Goal: Transaction & Acquisition: Purchase product/service

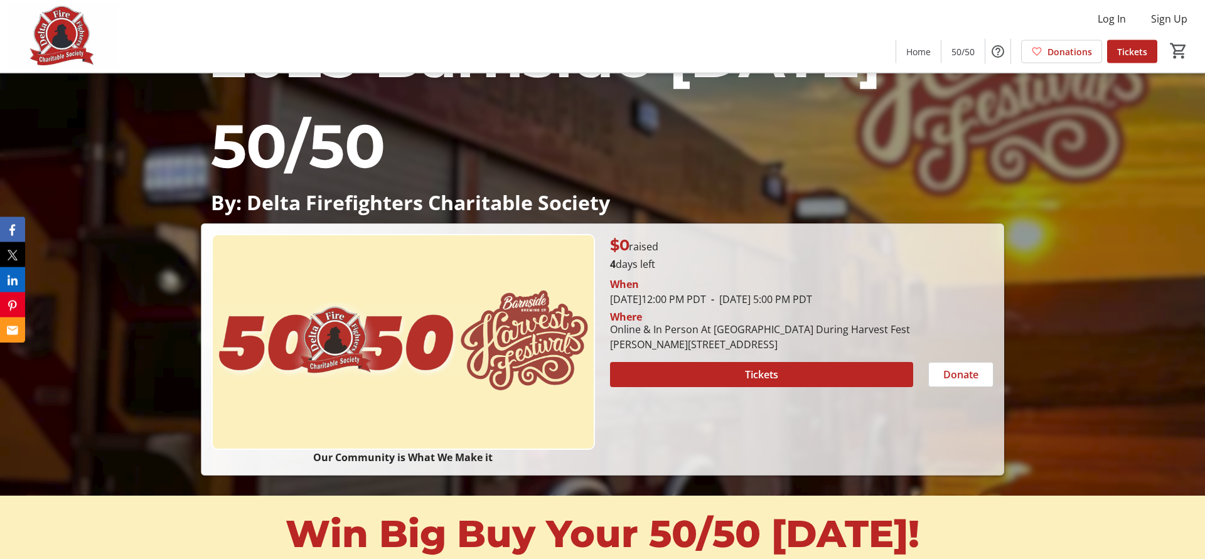
scroll to position [64, 0]
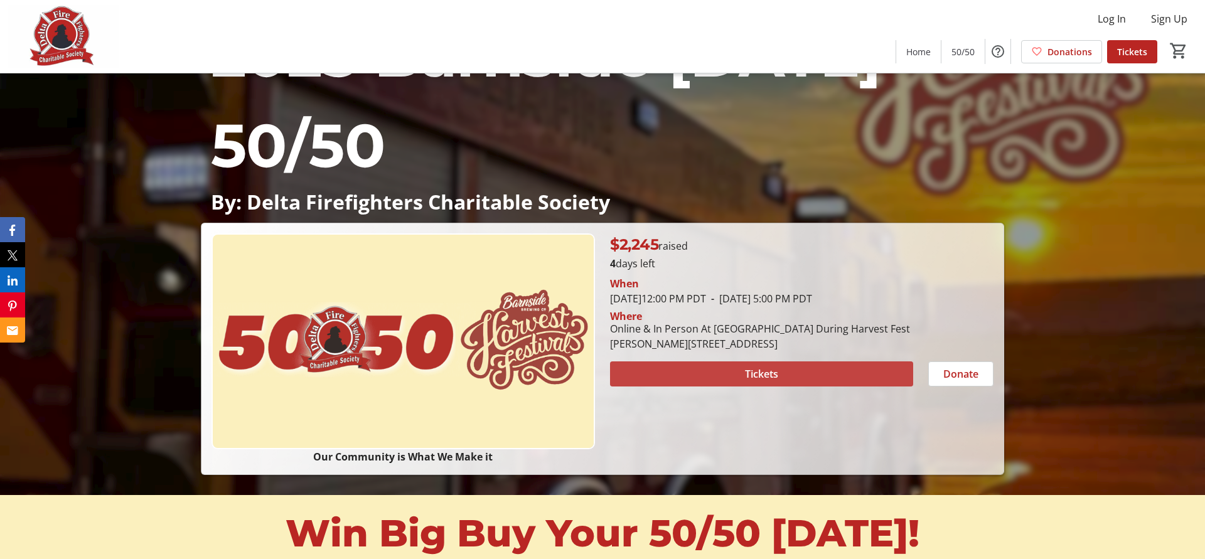
click at [764, 374] on span "Tickets" at bounding box center [761, 374] width 33 height 15
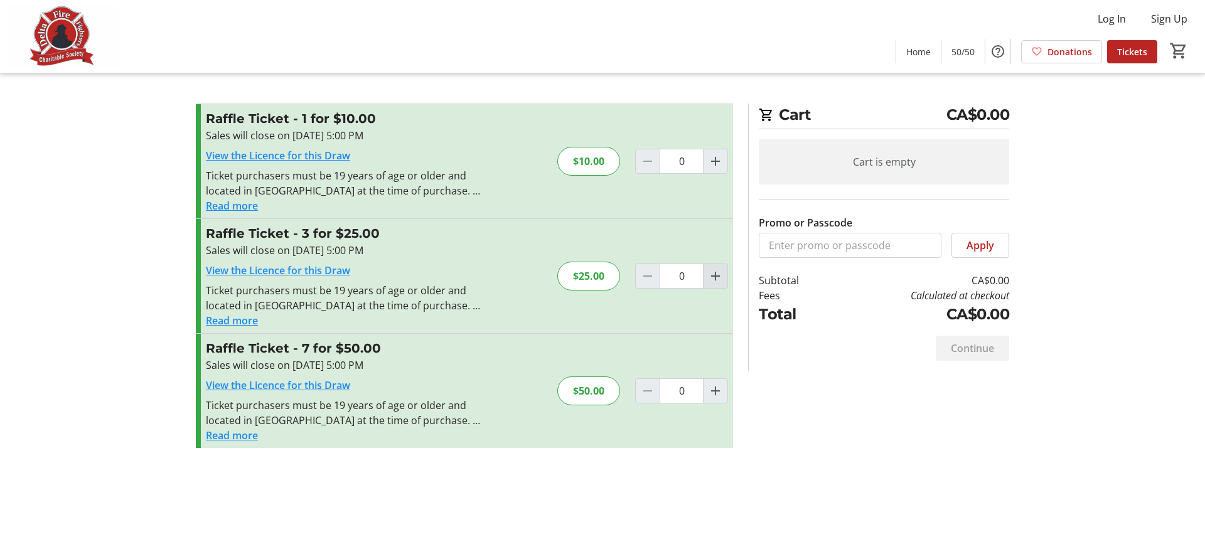
click at [718, 275] on mat-icon "Increment by one" at bounding box center [715, 276] width 15 height 15
type input "1"
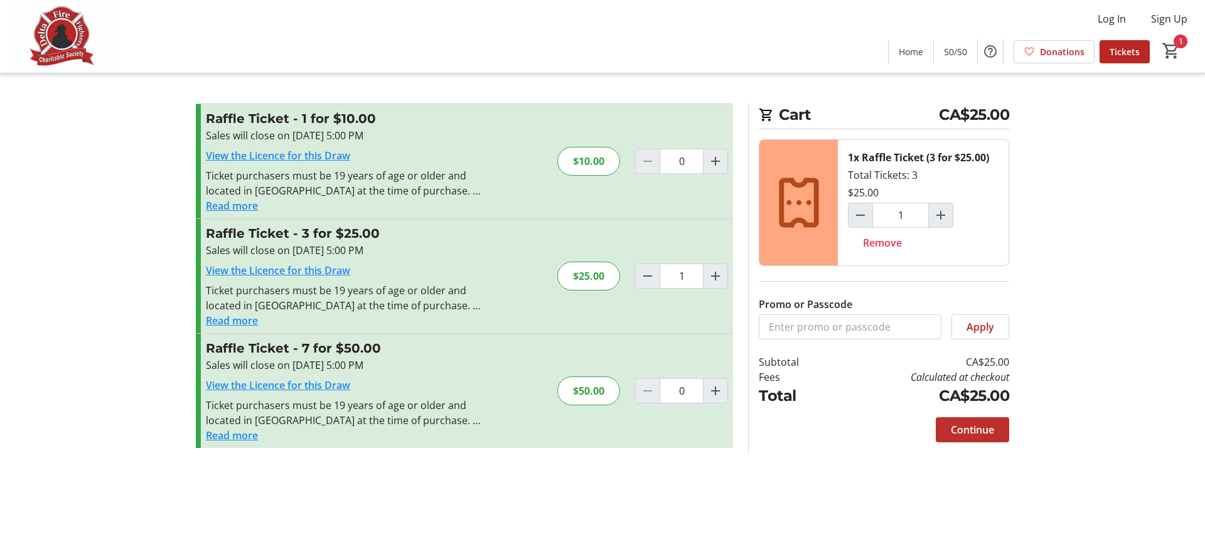
click at [979, 432] on span "Continue" at bounding box center [972, 429] width 43 height 15
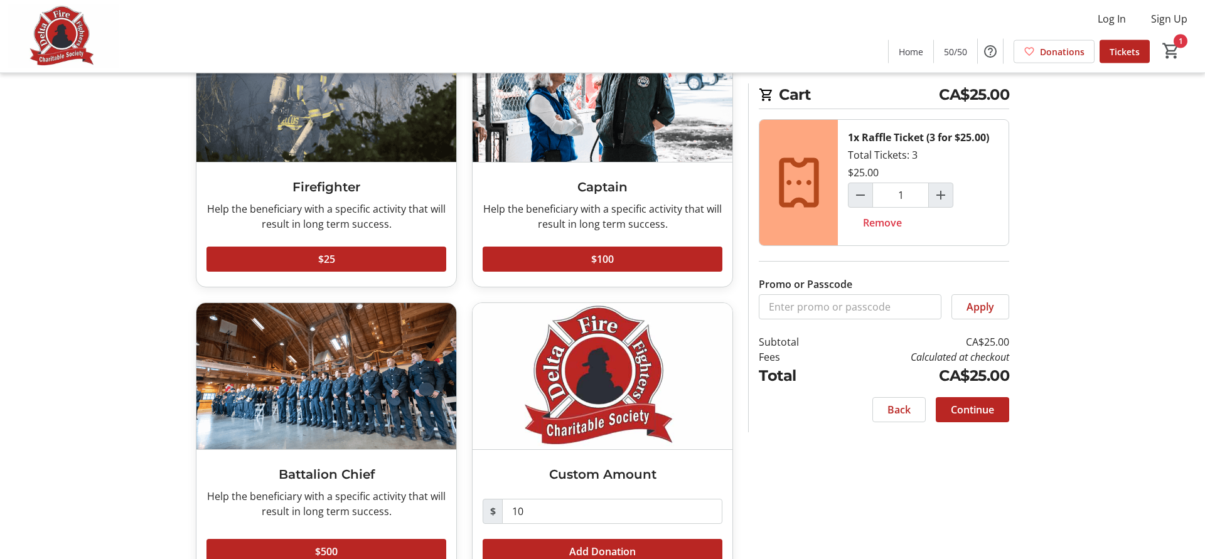
scroll to position [98, 0]
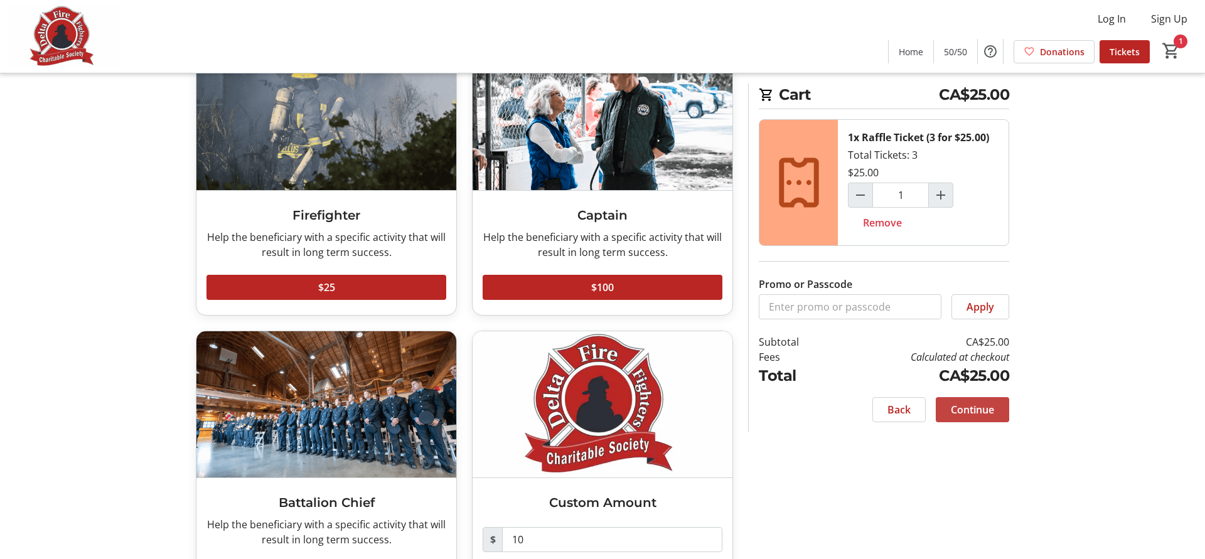
click at [995, 416] on span at bounding box center [972, 410] width 73 height 30
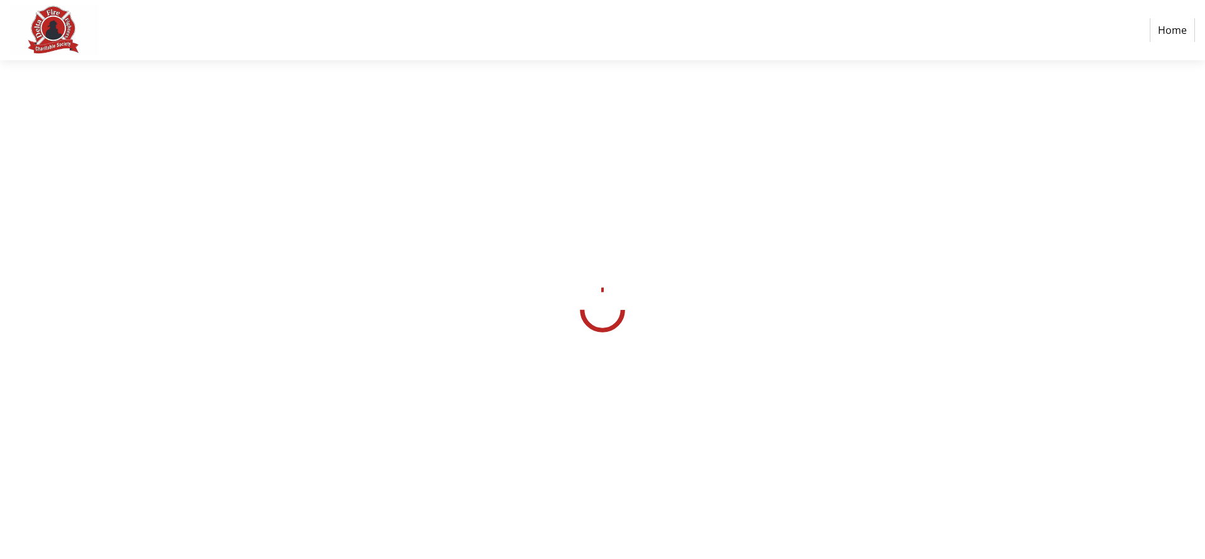
select select "CA"
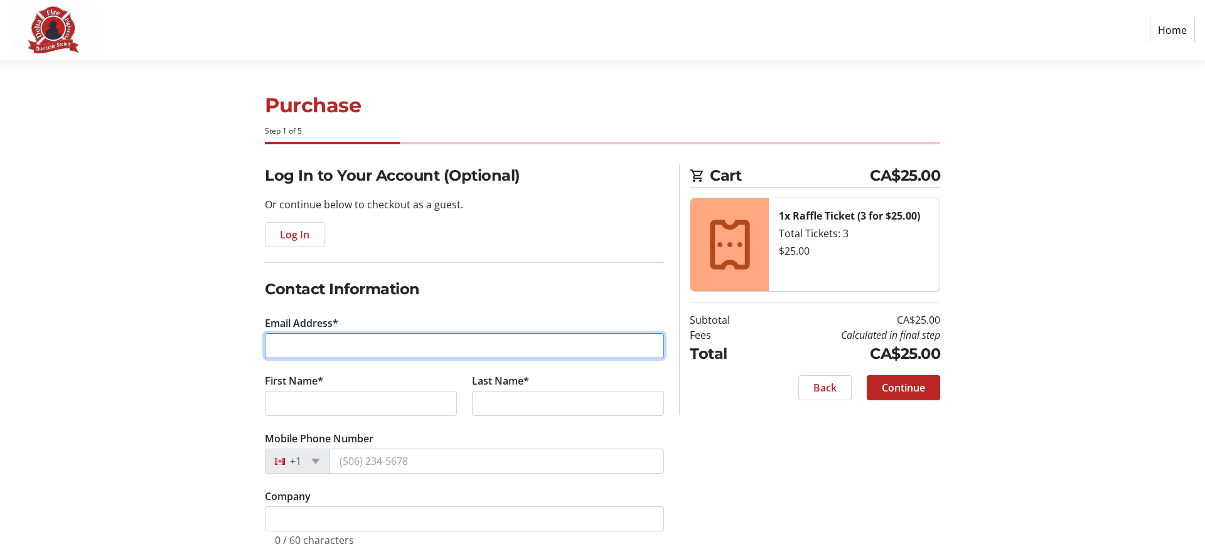
click at [318, 348] on input "Email Address*" at bounding box center [464, 345] width 399 height 25
type input "[EMAIL_ADDRESS][DOMAIN_NAME]"
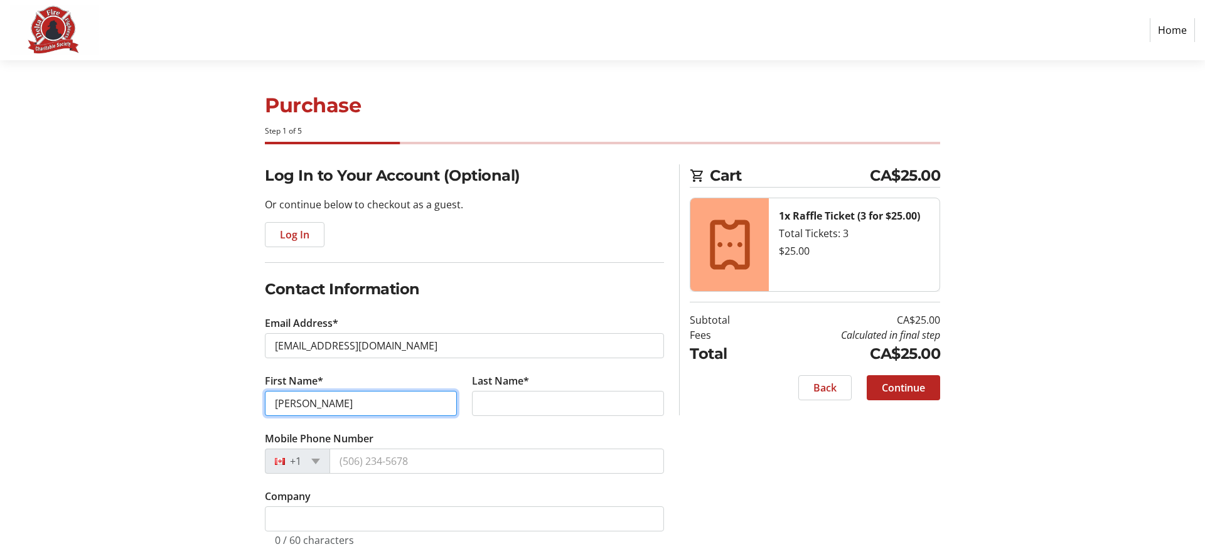
type input "[PERSON_NAME]"
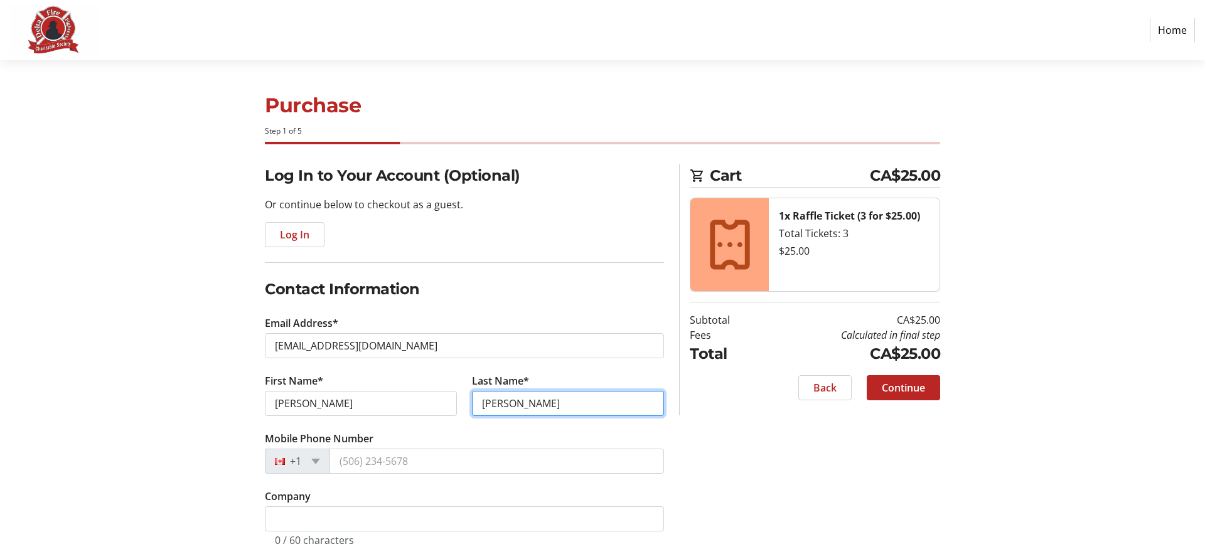
type input "[PERSON_NAME]"
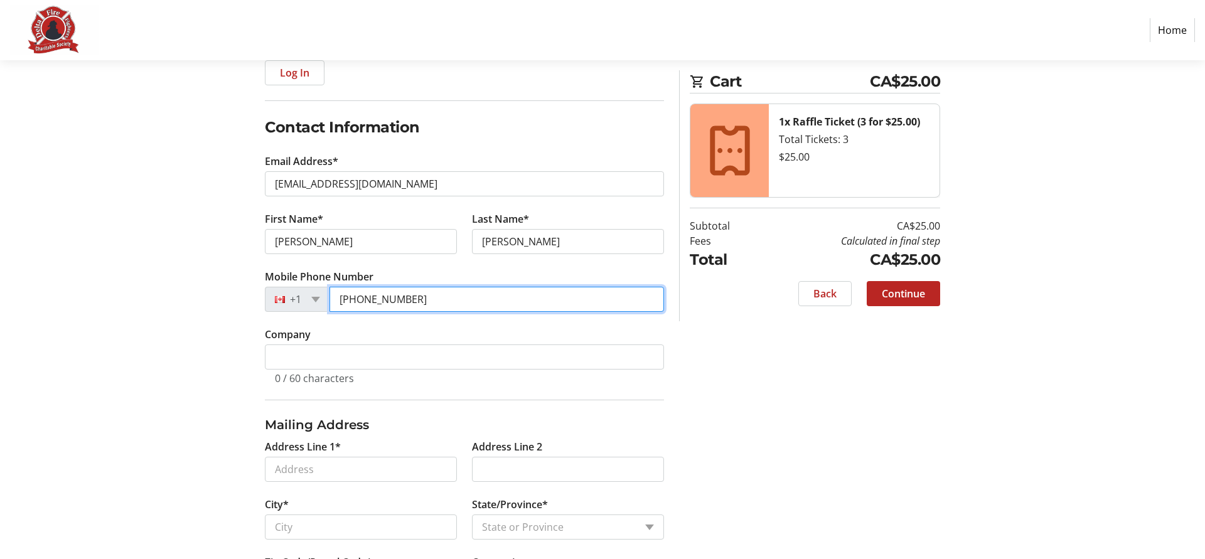
scroll to position [192, 0]
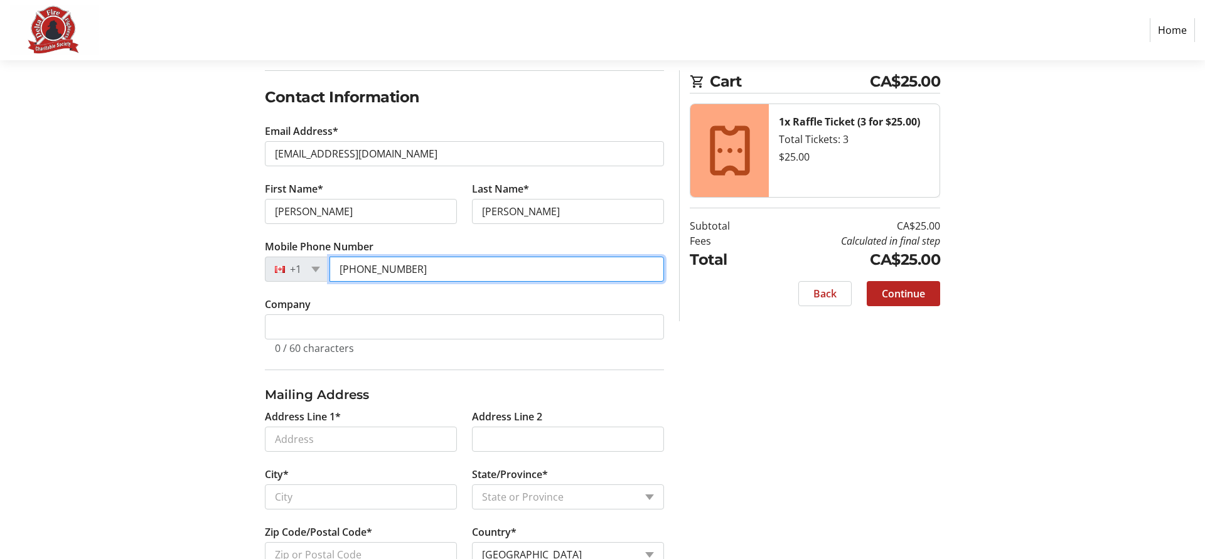
type input "[PHONE_NUMBER]"
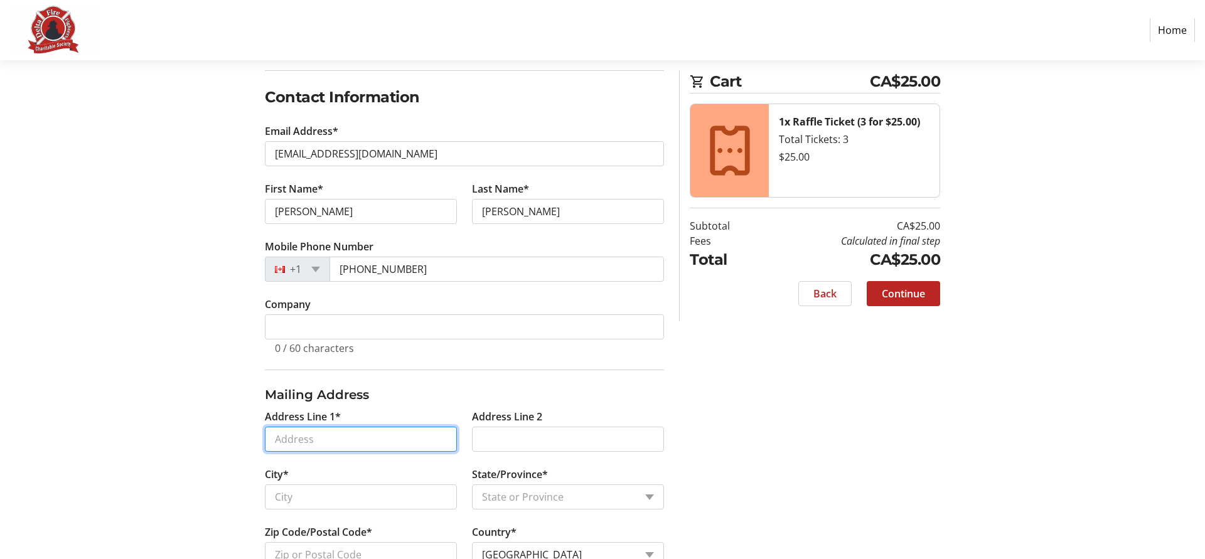
click at [399, 432] on input "Address Line 1*" at bounding box center [361, 439] width 192 height 25
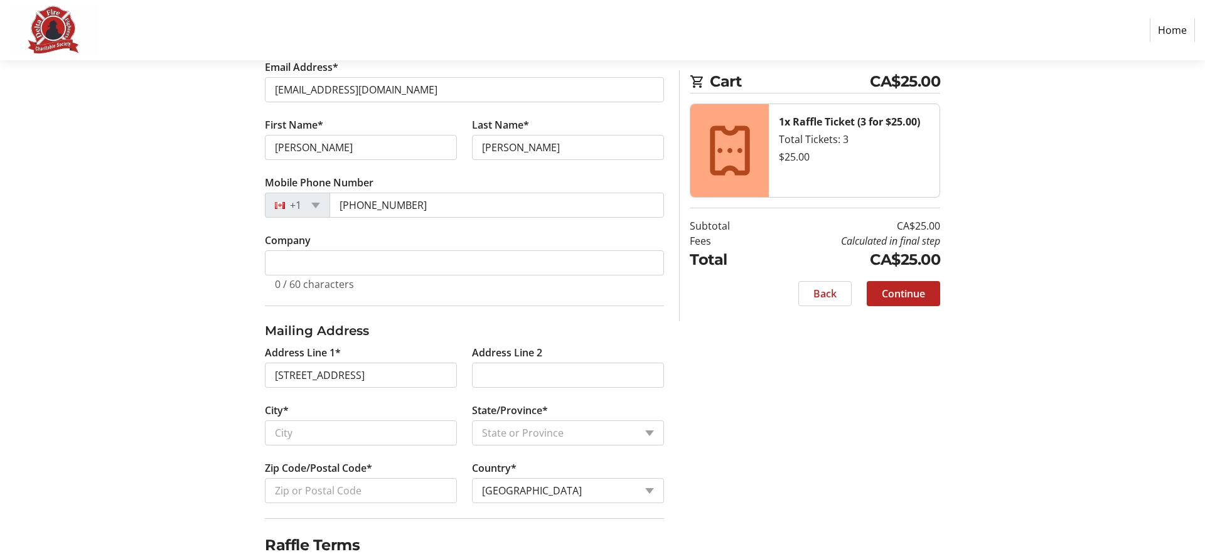
type input "[STREET_ADDRESS]"
type input "Delta"
select select "BC"
type input "V4K 5B2"
click at [505, 379] on input "Address Line 2" at bounding box center [568, 375] width 192 height 25
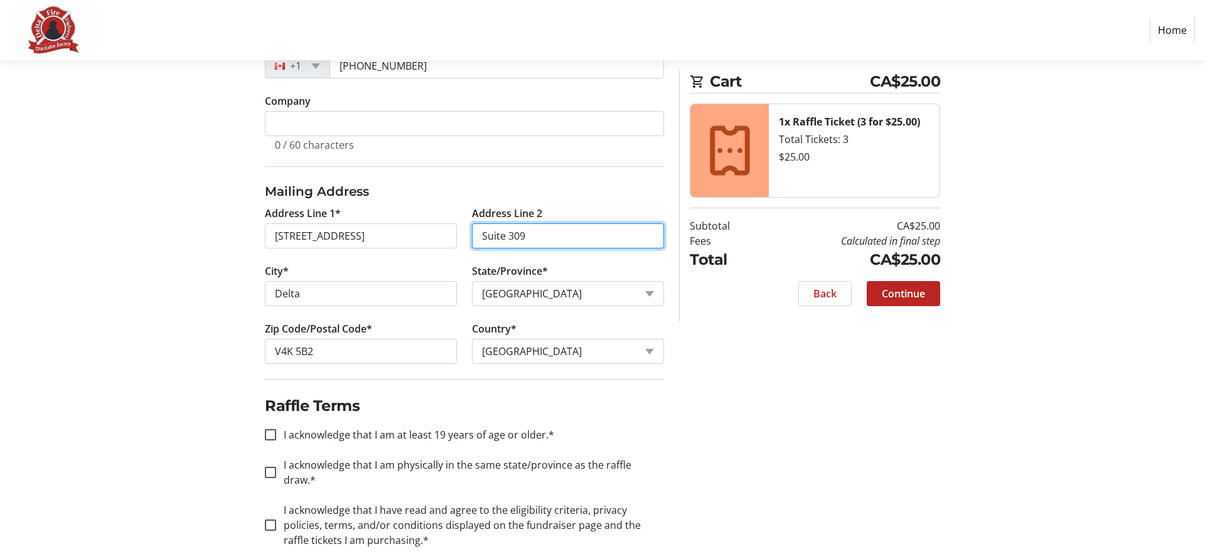
scroll to position [399, 0]
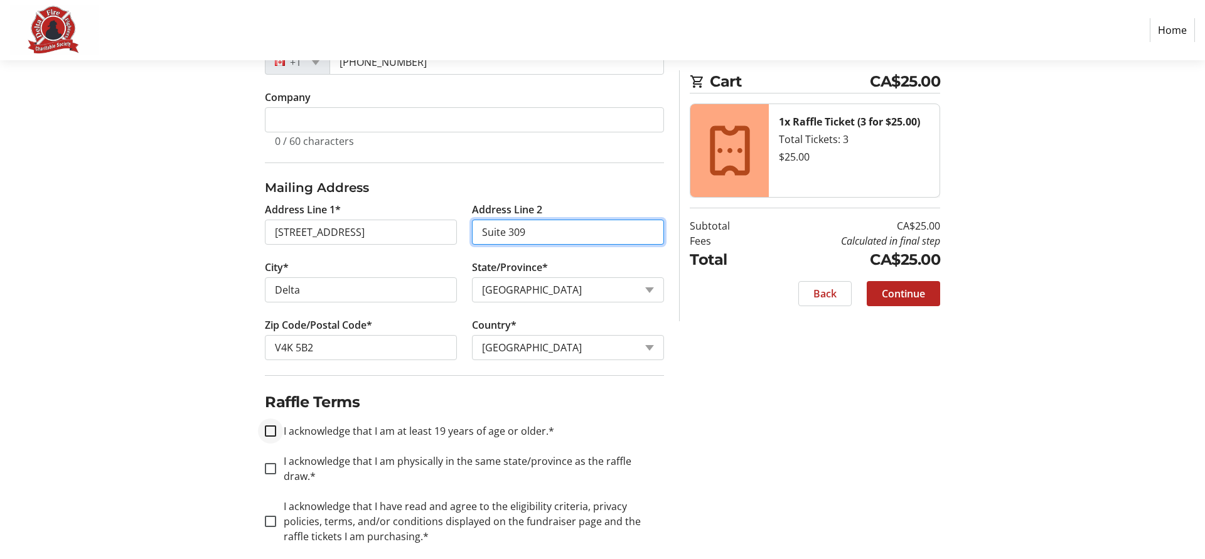
type input "Suite 309"
click at [274, 429] on input "I acknowledge that I am at least 19 years of age or older.*" at bounding box center [270, 431] width 11 height 11
checkbox input "true"
click at [272, 463] on input "I acknowledge that I am physically in the same state/province as the raffle dra…" at bounding box center [270, 468] width 11 height 11
checkbox input "true"
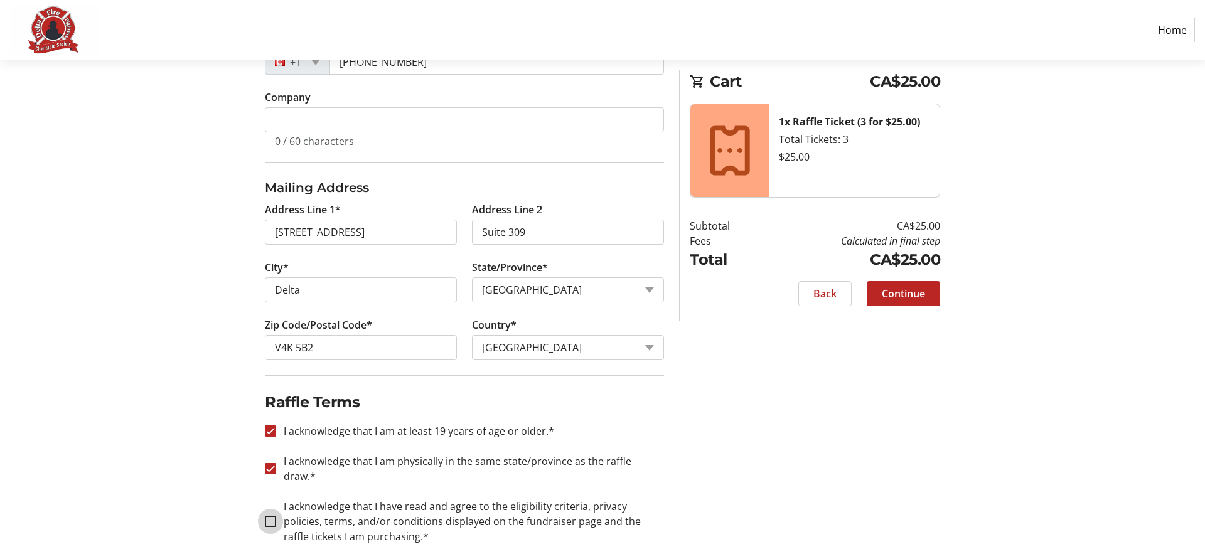
click at [271, 516] on input "I acknowledge that I have read and agree to the eligibility criteria, privacy p…" at bounding box center [270, 521] width 11 height 11
checkbox input "true"
click at [915, 298] on span "Continue" at bounding box center [903, 293] width 43 height 15
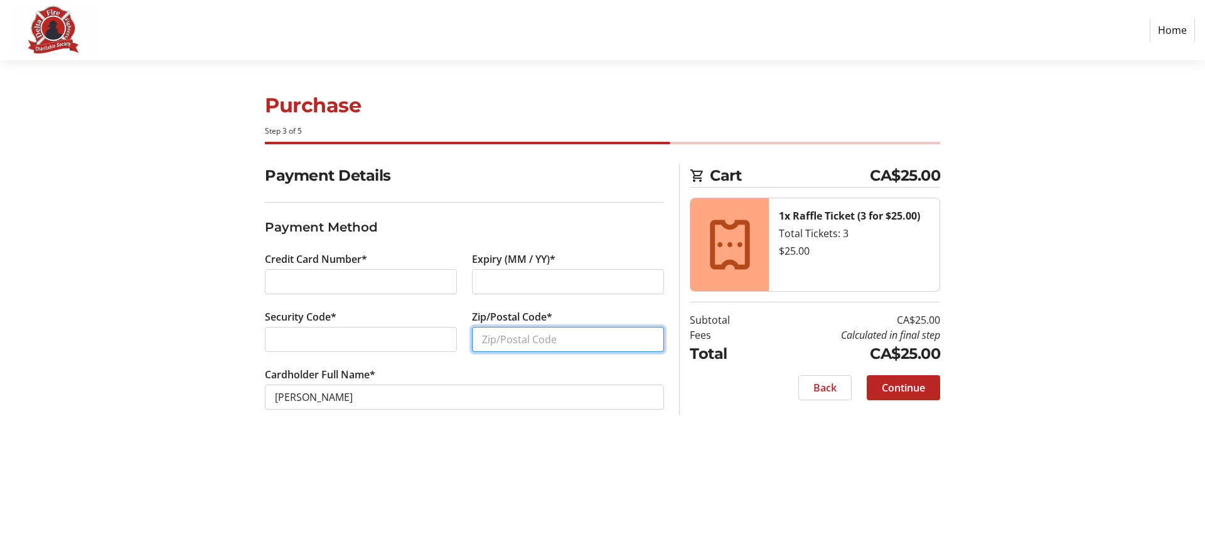
click at [540, 343] on input "Zip/Postal Code*" at bounding box center [568, 339] width 192 height 25
type input "V4K5B2"
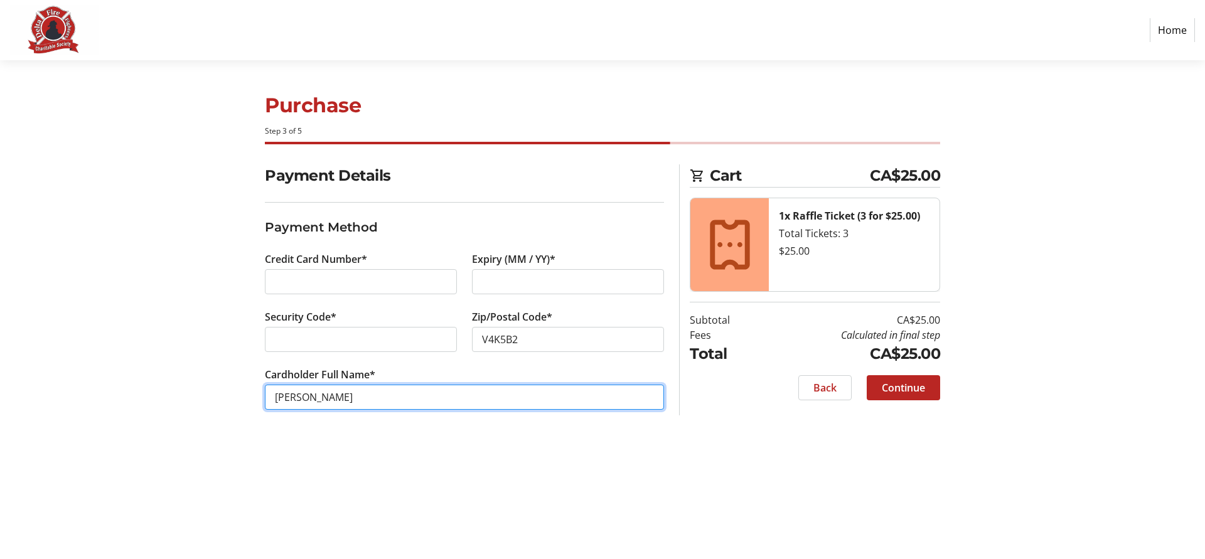
click at [306, 400] on input "[PERSON_NAME]" at bounding box center [464, 397] width 399 height 25
type input "[PERSON_NAME]"
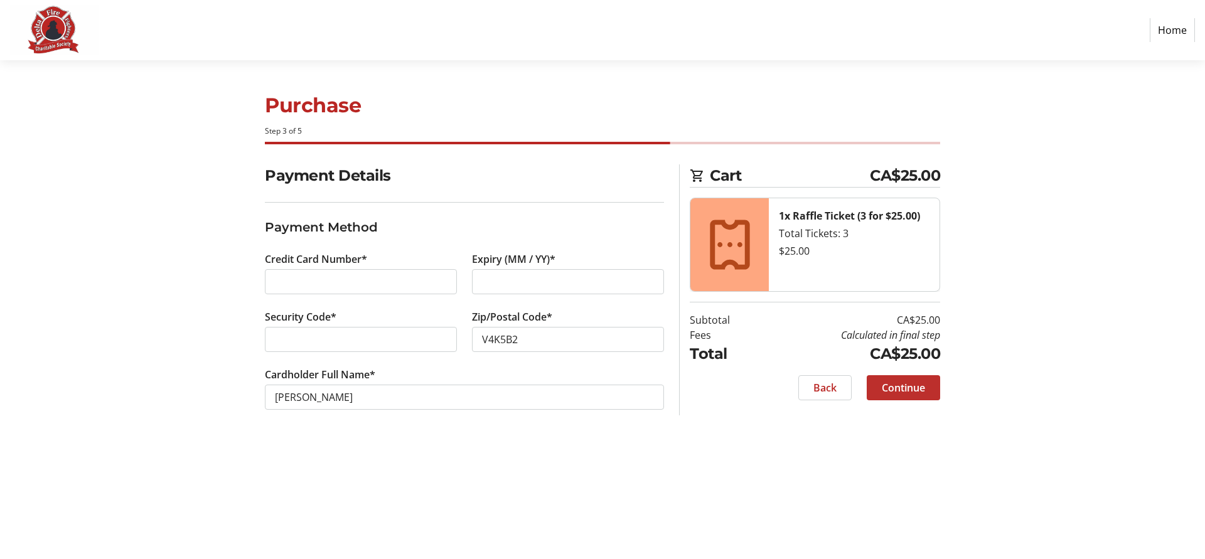
click at [910, 394] on span "Continue" at bounding box center [903, 387] width 43 height 15
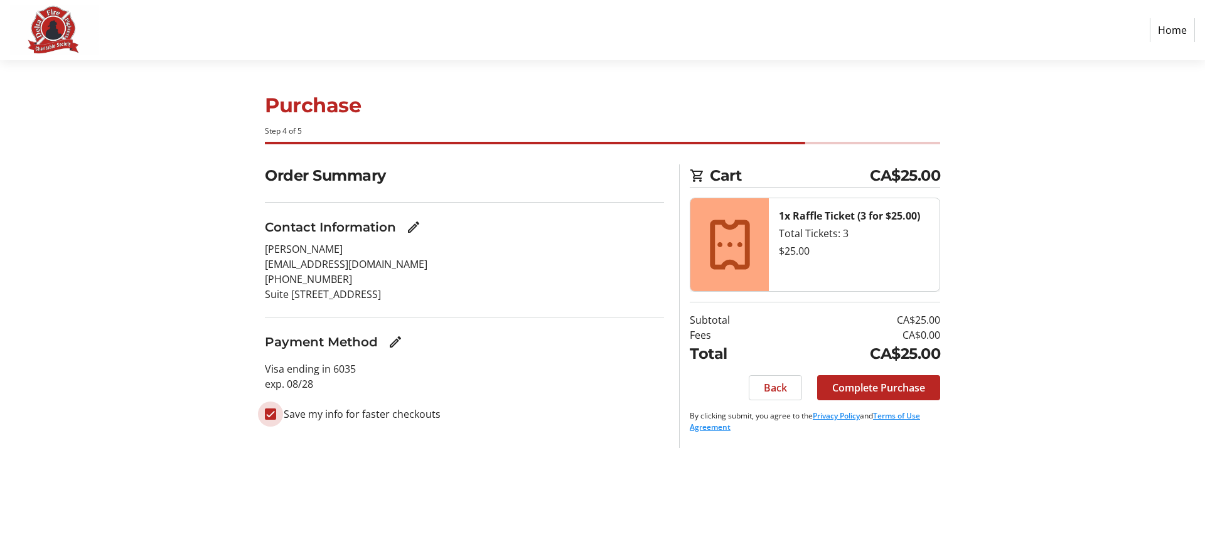
click at [272, 411] on input "Save my info for faster checkouts" at bounding box center [270, 414] width 11 height 11
checkbox input "false"
click at [897, 387] on span "Complete Purchase" at bounding box center [878, 387] width 93 height 15
